Goal: Find contact information: Obtain details needed to contact an individual or organization

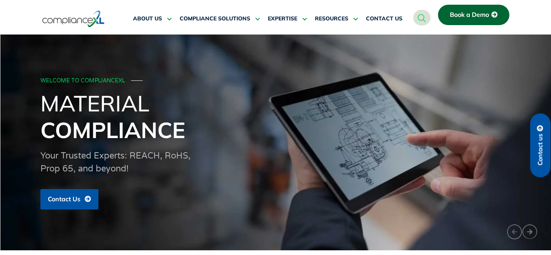
click at [539, 139] on span "Contact us" at bounding box center [540, 150] width 7 height 32
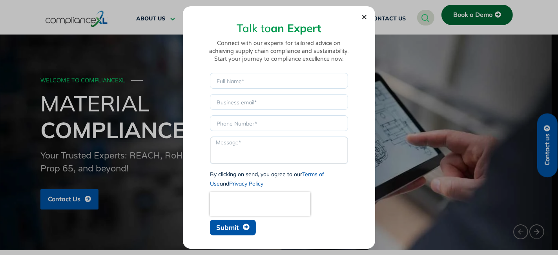
click at [236, 145] on textarea "Message" at bounding box center [279, 149] width 138 height 27
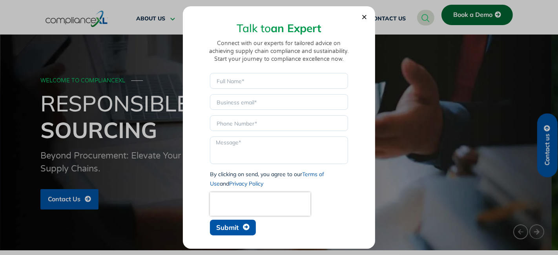
click at [322, 204] on div at bounding box center [279, 204] width 142 height 24
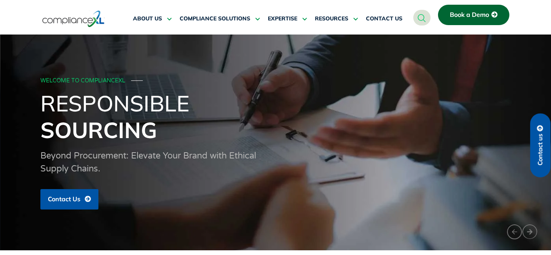
click at [462, 13] on span "Book a Demo" at bounding box center [469, 14] width 39 height 7
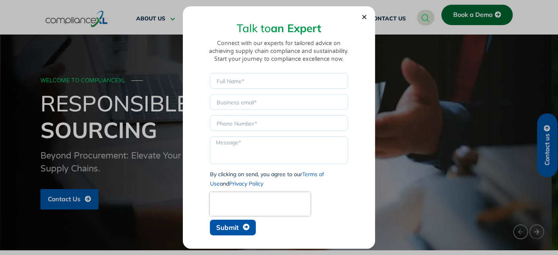
click at [361, 20] on section "Talk to an Expert Connect with our experts for tailored advice on achieving sup…" at bounding box center [279, 125] width 177 height 227
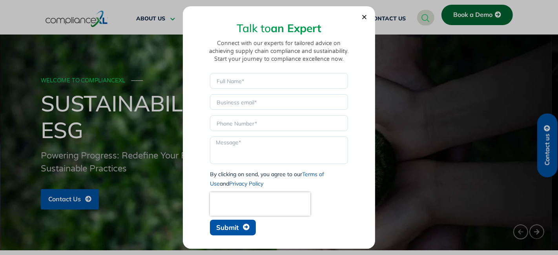
click at [364, 15] on icon "Close" at bounding box center [364, 17] width 6 height 6
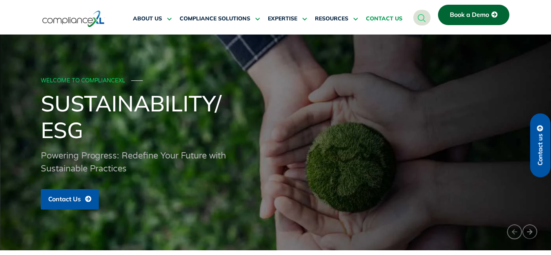
click at [380, 18] on span "CONTACT US" at bounding box center [384, 18] width 36 height 7
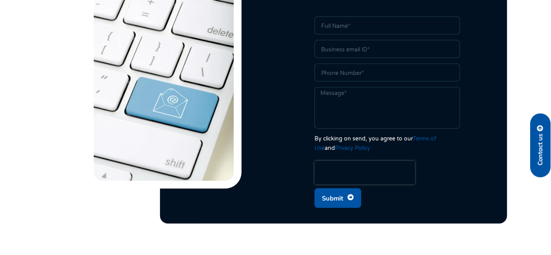
scroll to position [305, 0]
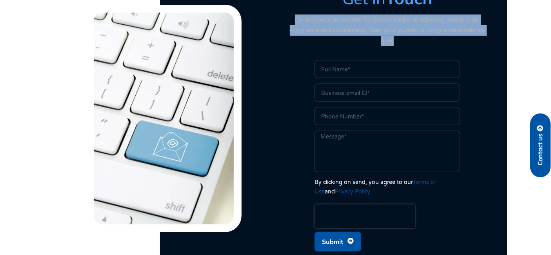
drag, startPoint x: 296, startPoint y: 20, endPoint x: 493, endPoint y: 31, distance: 196.7
click at [493, 31] on div "Get in Touch Connect with our experts for tailored advice on achieving supply c…" at bounding box center [388, 119] width 216 height 274
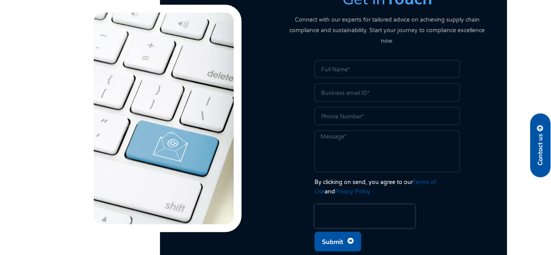
click at [434, 25] on p "Connect with our experts for tailored advice on achieving supply chain complian…" at bounding box center [388, 31] width 208 height 32
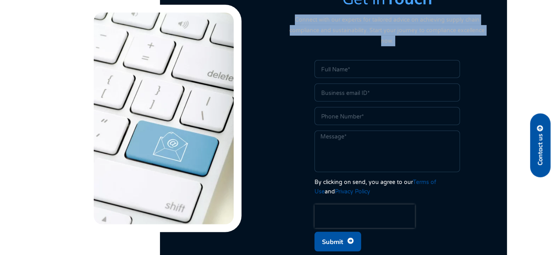
click at [434, 25] on p "Connect with our experts for tailored advice on achieving supply chain complian…" at bounding box center [388, 31] width 208 height 32
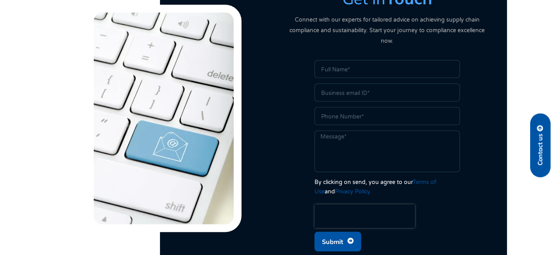
click at [58, 78] on div at bounding box center [164, 118] width 216 height 227
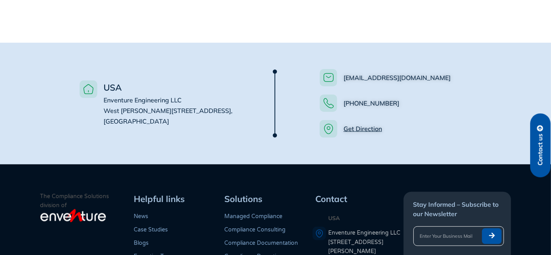
scroll to position [574, 0]
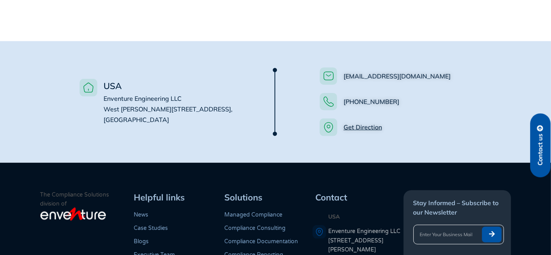
drag, startPoint x: 100, startPoint y: 88, endPoint x: 191, endPoint y: 119, distance: 96.2
click at [191, 119] on div "USA Enventure Engineering LLC West Wacker Drive, #4500, Chicago, IL 60601" at bounding box center [155, 102] width 198 height 82
